Goal: Task Accomplishment & Management: Manage account settings

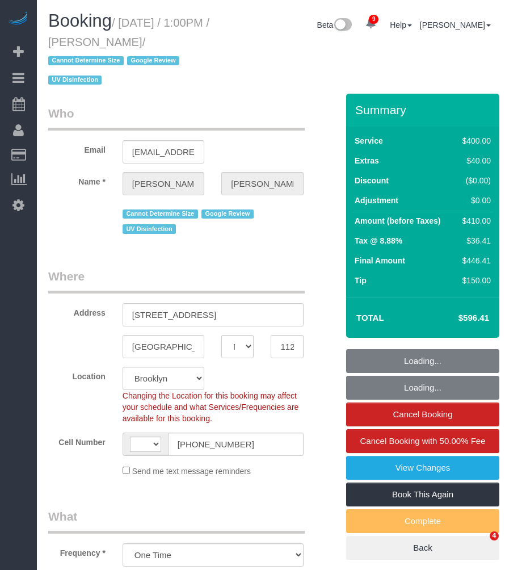
select select "NY"
select select "spot1"
select select "object:477"
select select "spot38"
select select "string:US"
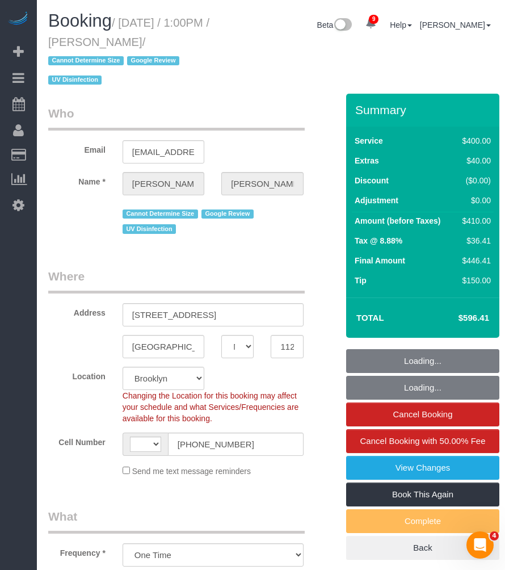
select select "string:stripe-pm_1REf1F4VGloSiKo7YgU8u7OP"
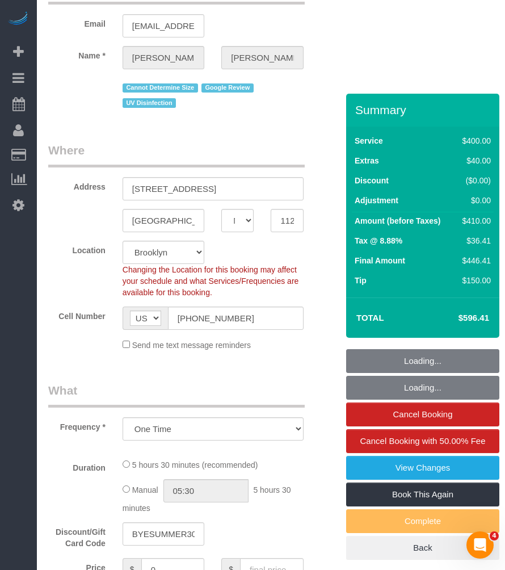
scroll to position [252, 0]
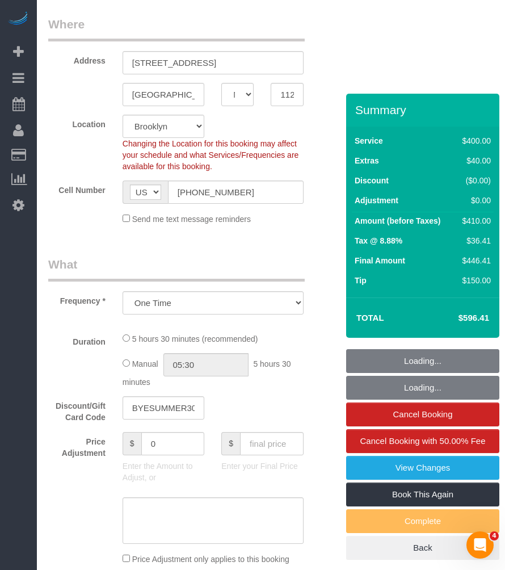
select select "number:58"
select select "number:73"
select select "number:15"
select select "number:6"
select select "300"
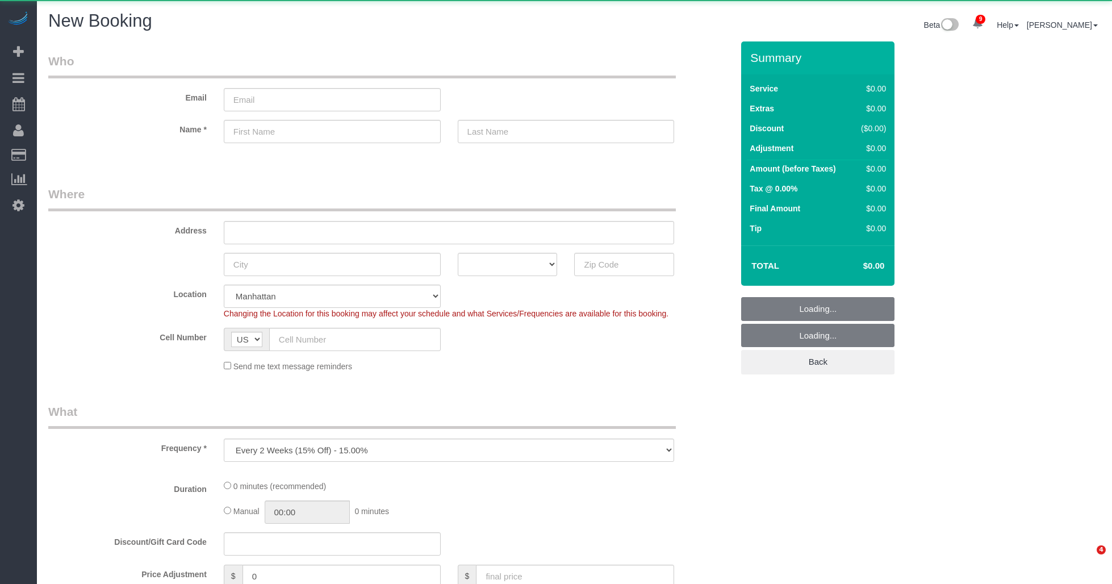
select select "number:89"
select select "number:90"
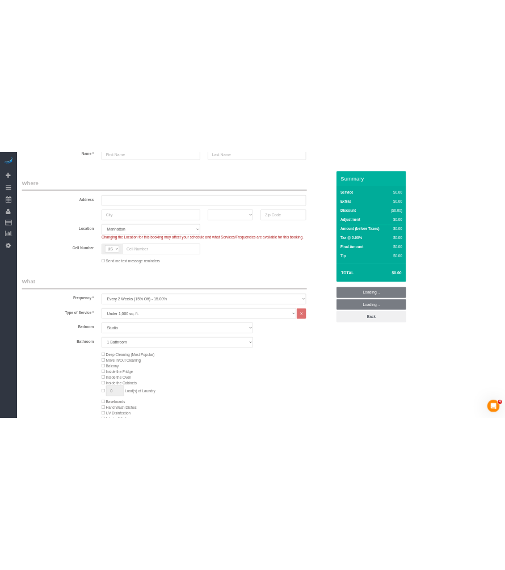
scroll to position [189, 0]
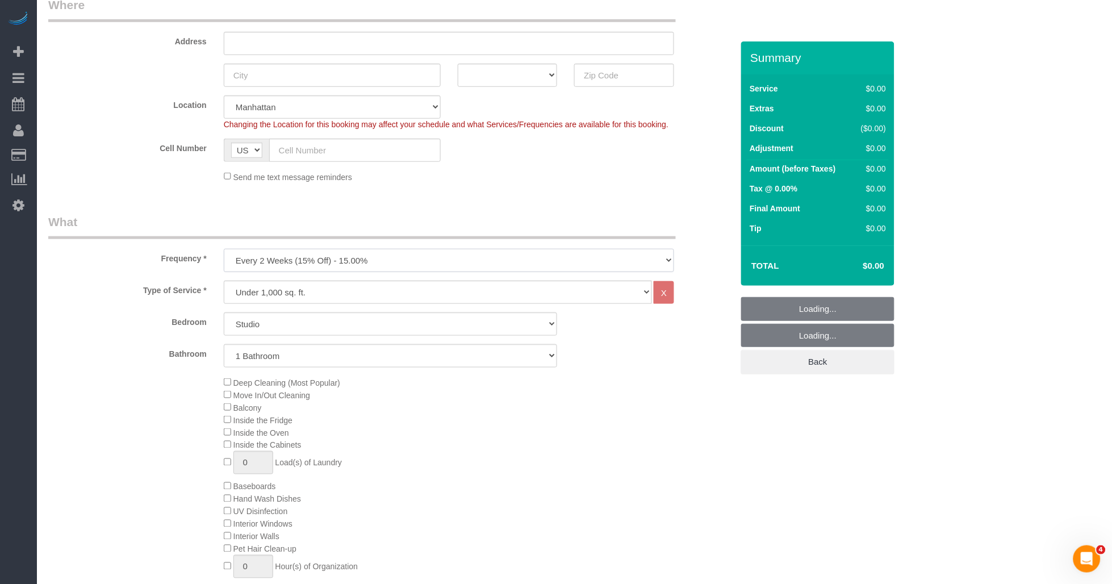
click at [355, 250] on select "One Time Weekly (20% Off) - 20.00% Every 2 Weeks (15% Off) - 15.00% Every 4 Wee…" at bounding box center [449, 260] width 451 height 23
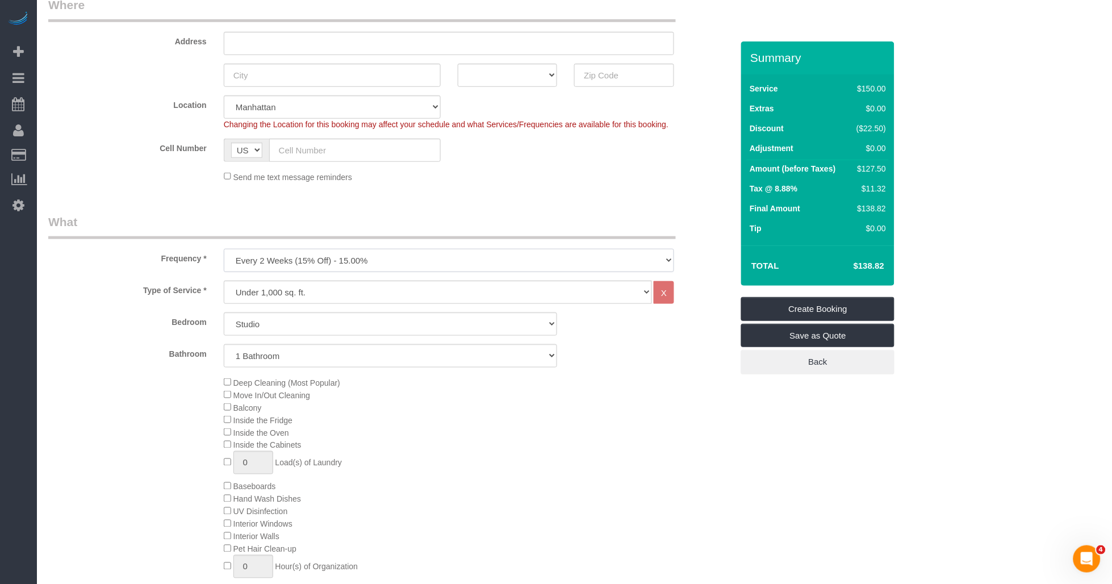
select select "object:1980"
click at [224, 249] on select "One Time Weekly (20% Off) - 20.00% Every 2 Weeks (15% Off) - 15.00% Every 4 Wee…" at bounding box center [449, 260] width 451 height 23
click at [325, 291] on select "Under 1,000 sq. ft. 1,001 - 1,500 sq. ft. 1,500+ sq. ft. Custom Cleaning Office…" at bounding box center [438, 292] width 429 height 23
click at [224, 281] on select "Under 1,000 sq. ft. 1,001 - 1,500 sq. ft. 1,500+ sq. ft. Custom Cleaning Office…" at bounding box center [438, 292] width 429 height 23
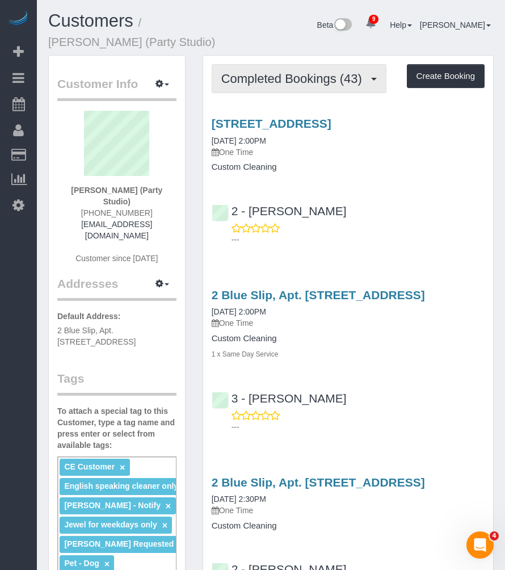
click at [287, 83] on span "Completed Bookings (43)" at bounding box center [294, 79] width 147 height 14
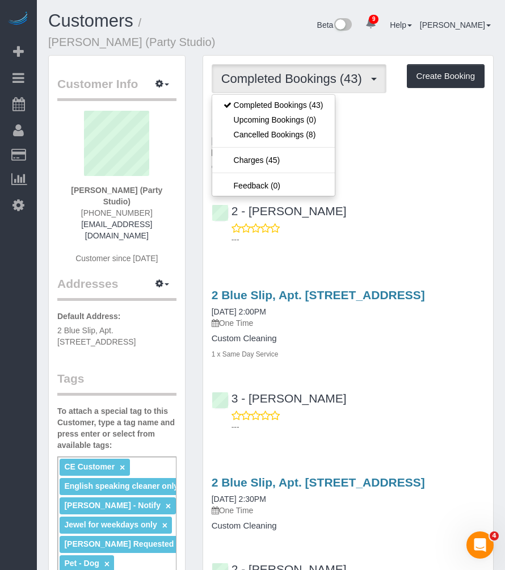
click at [400, 209] on div "2 - Katherine Poveda ---" at bounding box center [348, 220] width 290 height 51
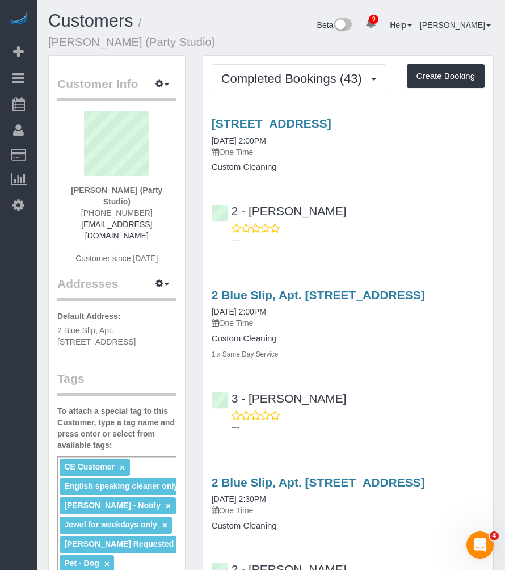
click at [418, 172] on h4 "Custom Cleaning" at bounding box center [348, 167] width 273 height 10
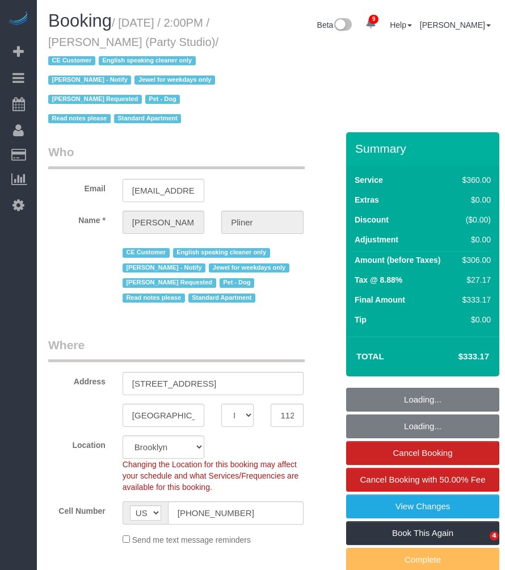
select select "NY"
select select "270"
select select "spot1"
select select "number:89"
select select "number:90"
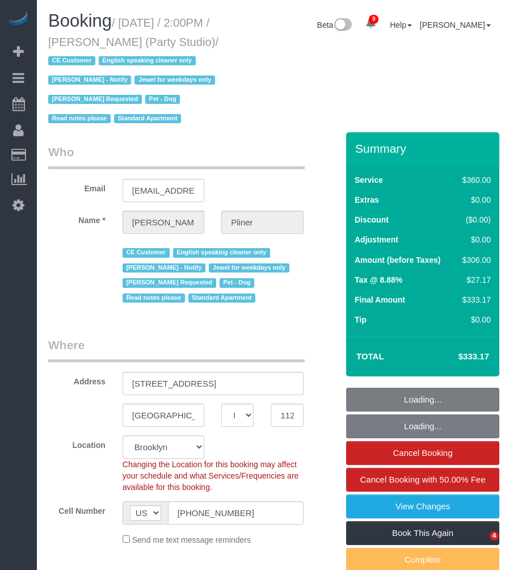
select select "number:13"
select select "number:7"
select select "spot6"
select select "string:stripe-pm_1S02kO4VGloSiKo7bjdm48gl"
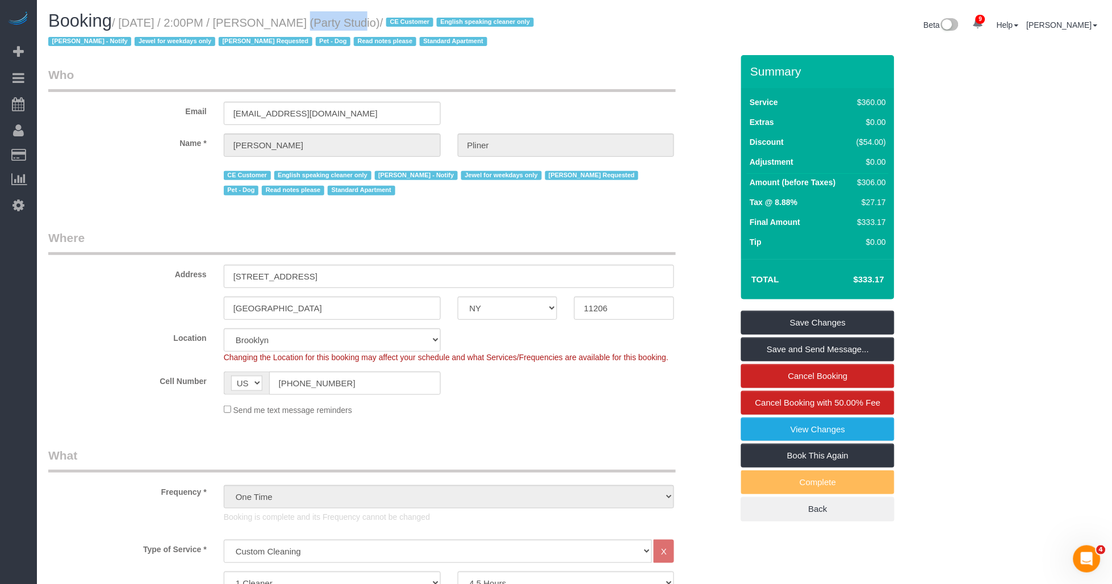
drag, startPoint x: 270, startPoint y: 18, endPoint x: 321, endPoint y: 20, distance: 51.1
click at [328, 19] on small "/ [DATE] / 2:00PM / [PERSON_NAME] (Party Studio) / CE Customer English speaking…" at bounding box center [292, 32] width 489 height 32
drag, startPoint x: 321, startPoint y: 20, endPoint x: 269, endPoint y: 20, distance: 51.7
click at [281, 20] on small "/ [DATE] / 2:00PM / [PERSON_NAME] (Party Studio) / CE Customer English speaking…" at bounding box center [292, 32] width 489 height 32
drag, startPoint x: 266, startPoint y: 20, endPoint x: 327, endPoint y: 20, distance: 61.3
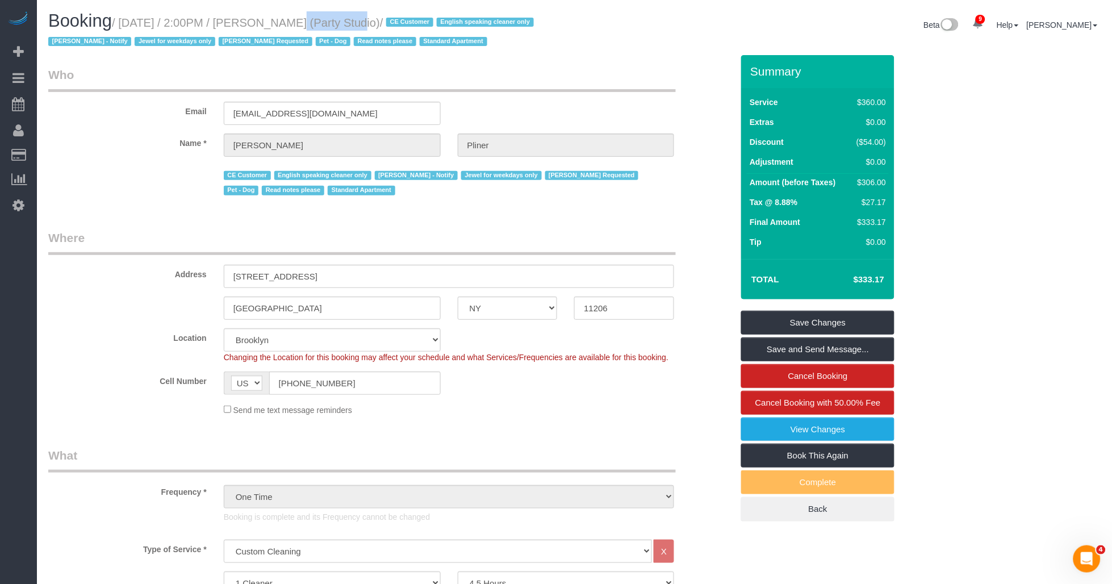
click at [327, 20] on small "/ [DATE] / 2:00PM / [PERSON_NAME] (Party Studio) / CE Customer English speaking…" at bounding box center [292, 32] width 489 height 32
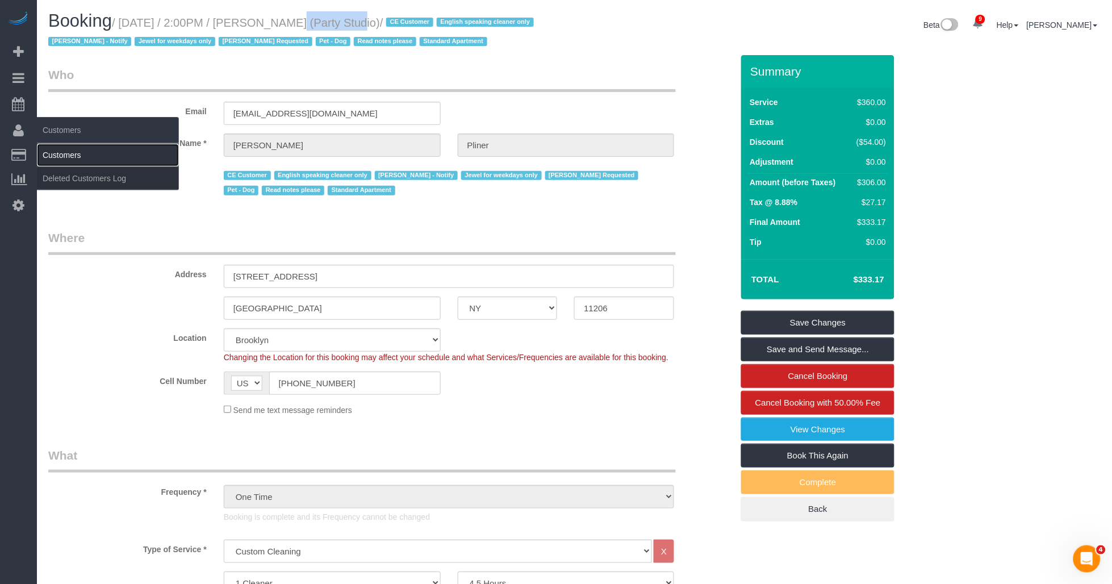
click at [66, 154] on link "Customers" at bounding box center [108, 155] width 142 height 23
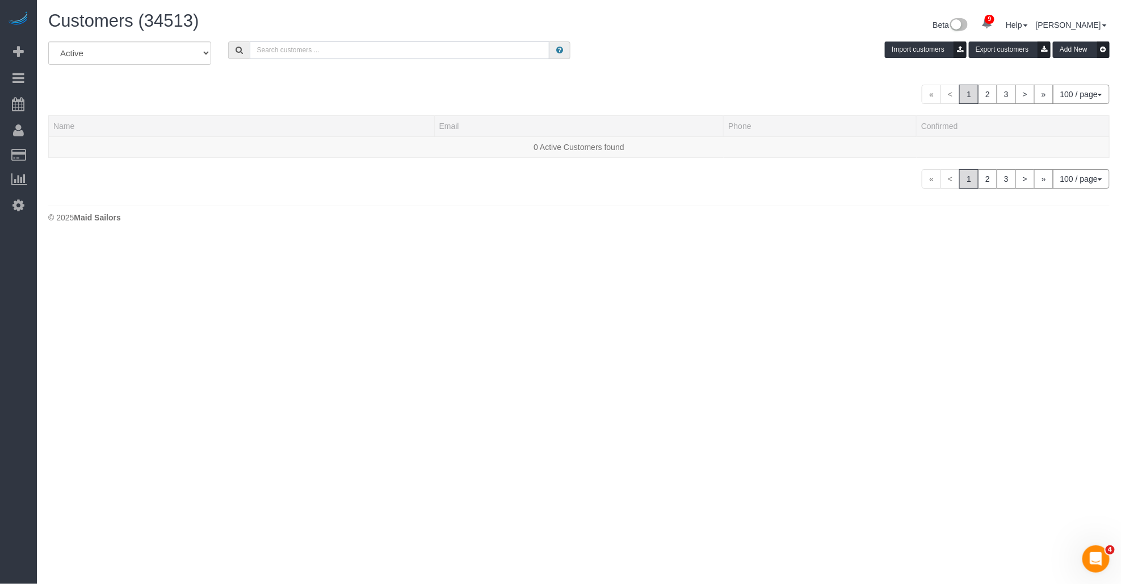
click at [301, 53] on input "text" at bounding box center [400, 50] width 300 height 18
paste input "[PERSON_NAME]"
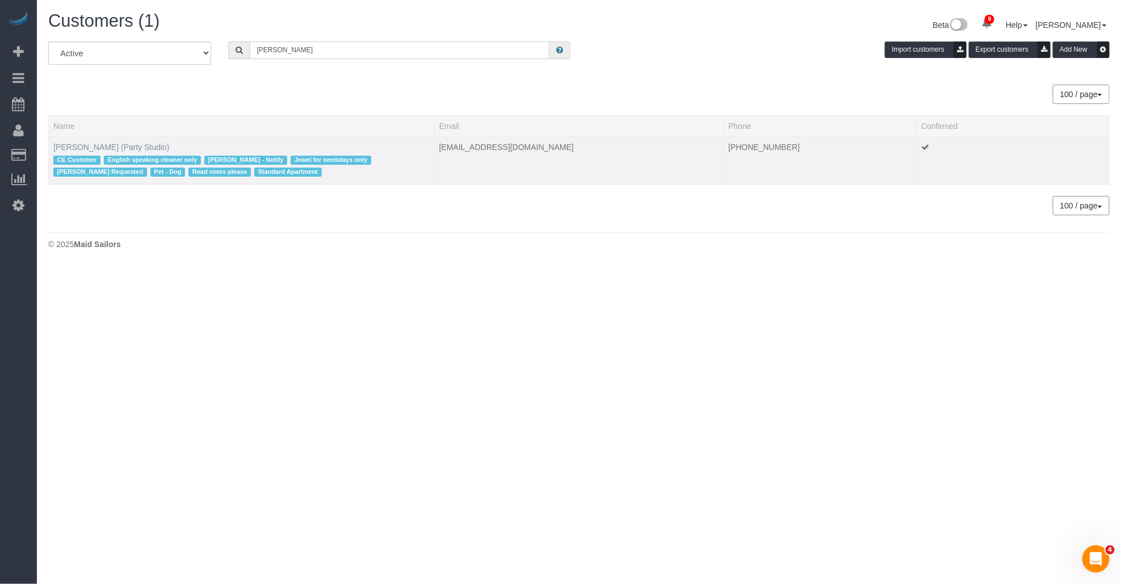
type input "[PERSON_NAME]"
click at [115, 144] on link "[PERSON_NAME] (Party Studio)" at bounding box center [111, 147] width 116 height 9
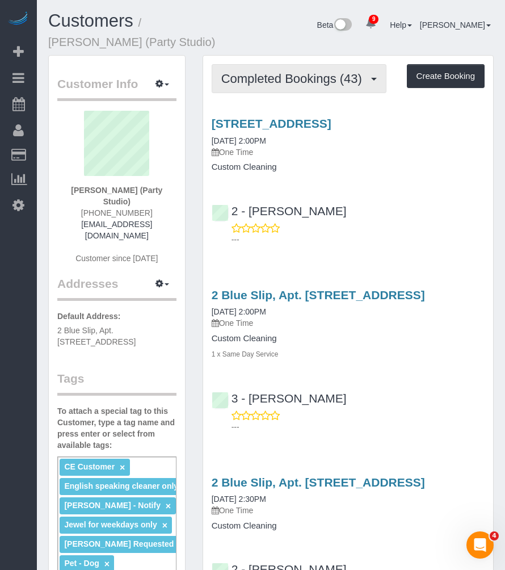
click at [291, 85] on span "Completed Bookings (43)" at bounding box center [294, 79] width 147 height 14
